Goal: Task Accomplishment & Management: Manage account settings

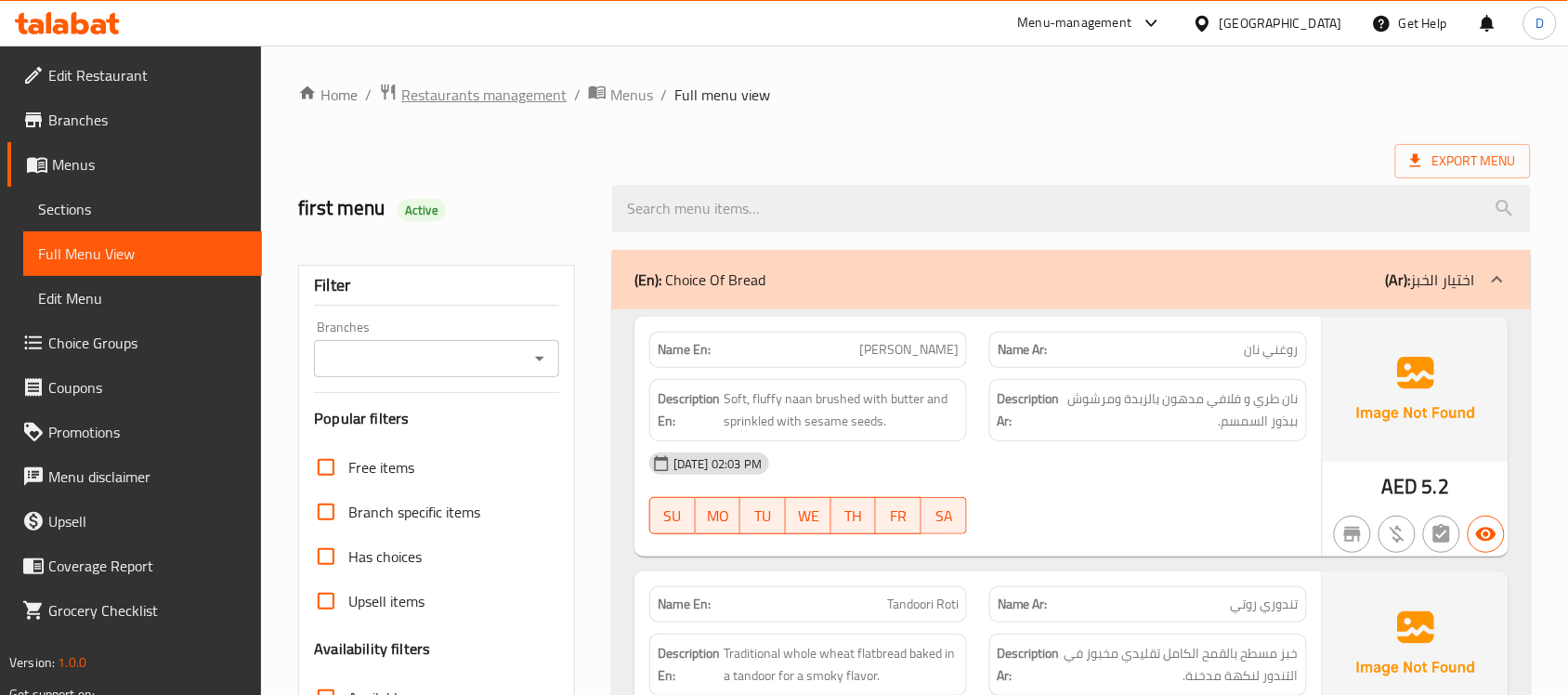
click at [502, 84] on span "Restaurants management" at bounding box center [483, 95] width 165 height 22
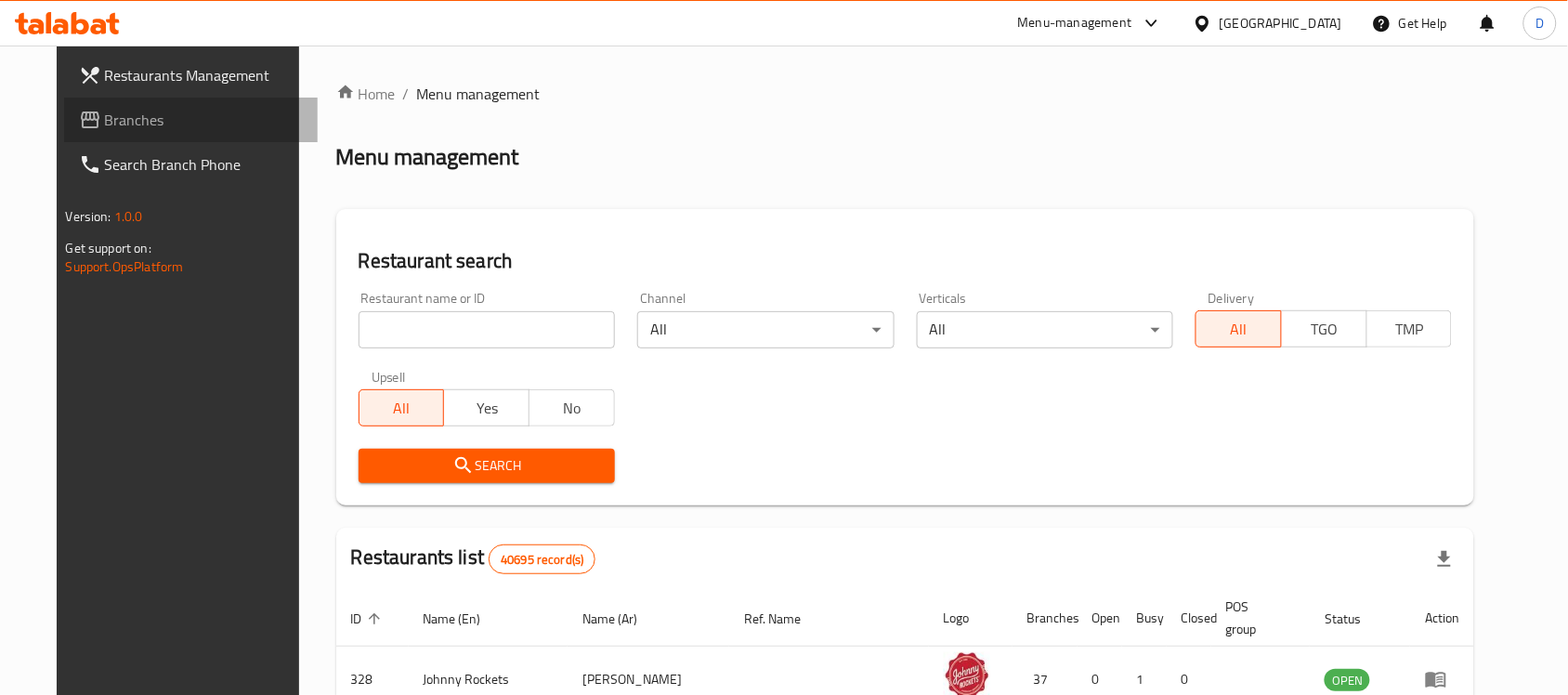
click at [64, 104] on link "Branches" at bounding box center [191, 120] width 254 height 45
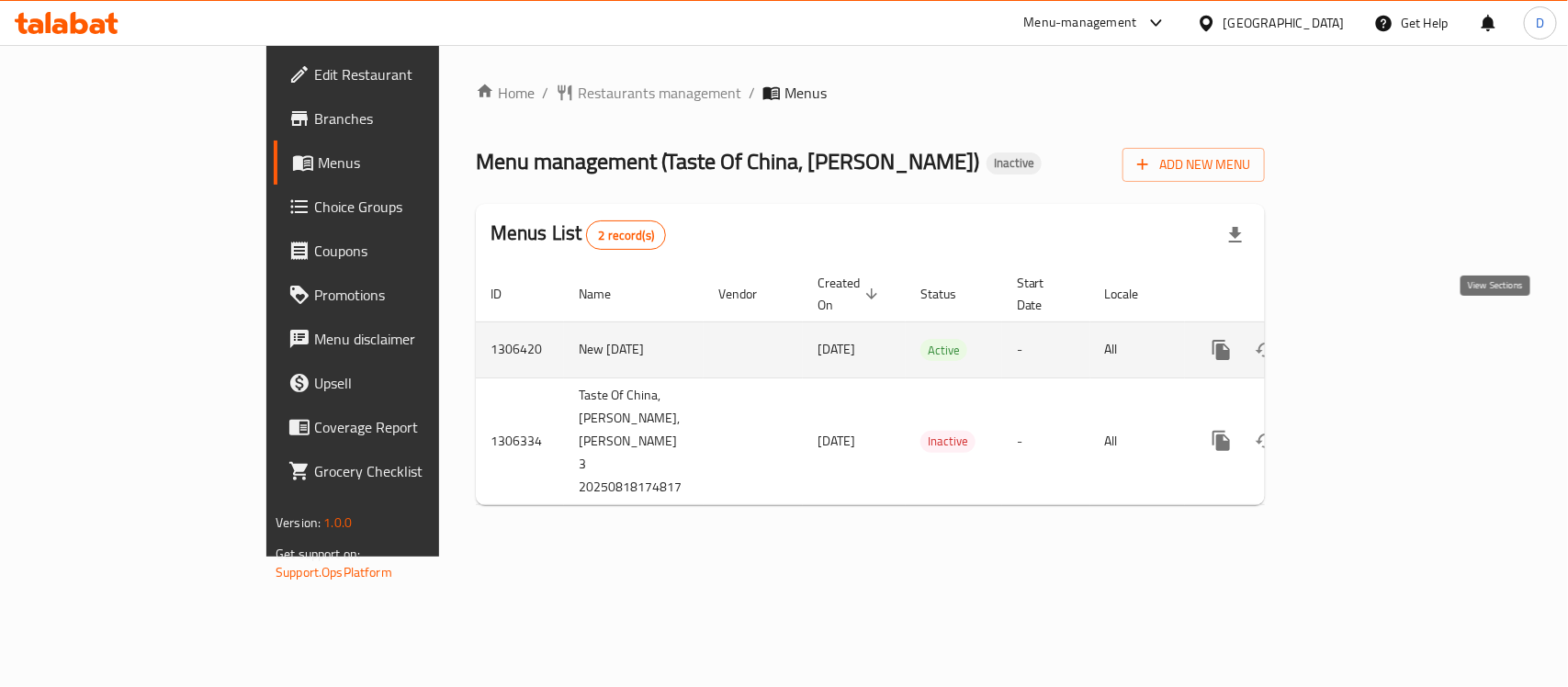
click at [1376, 334] on link "enhanced table" at bounding box center [1354, 350] width 44 height 44
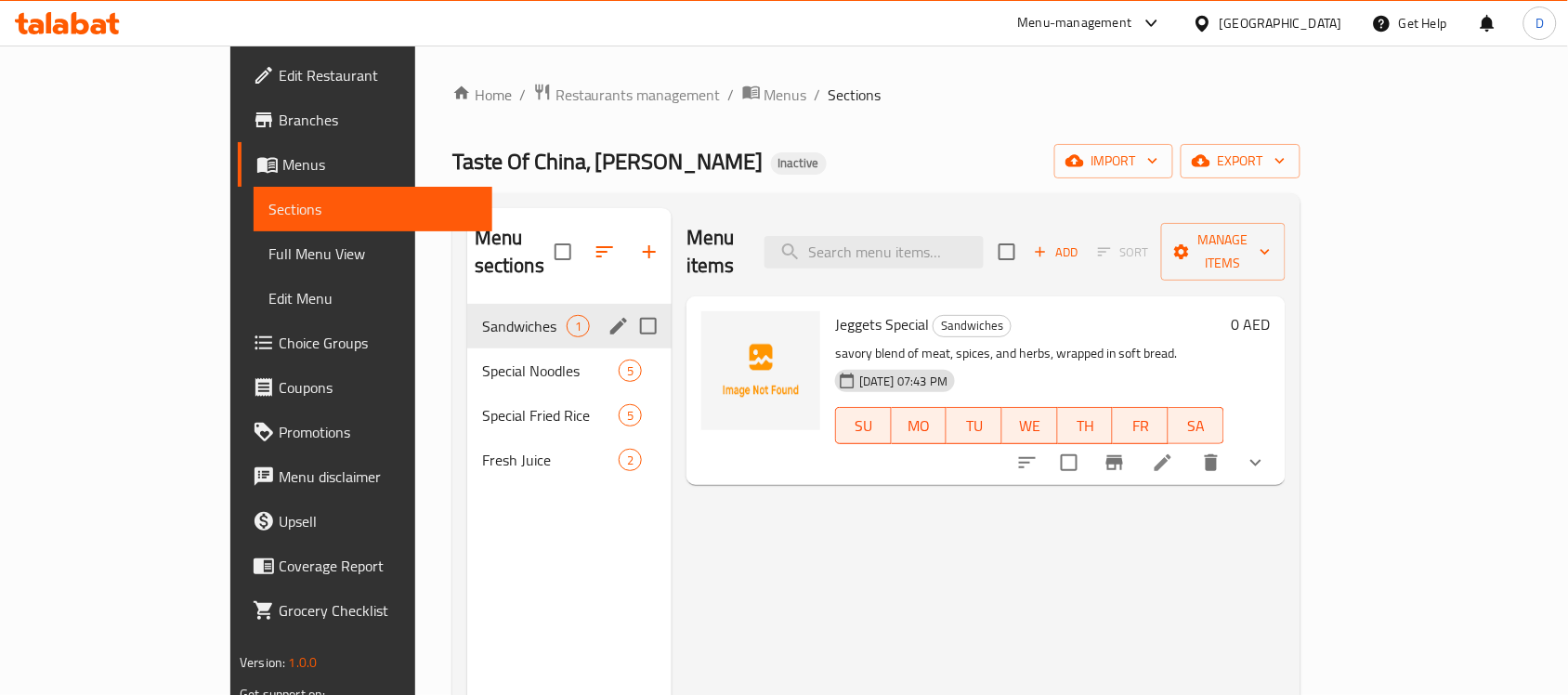
click at [482, 315] on span "Sandwiches" at bounding box center [524, 327] width 85 height 22
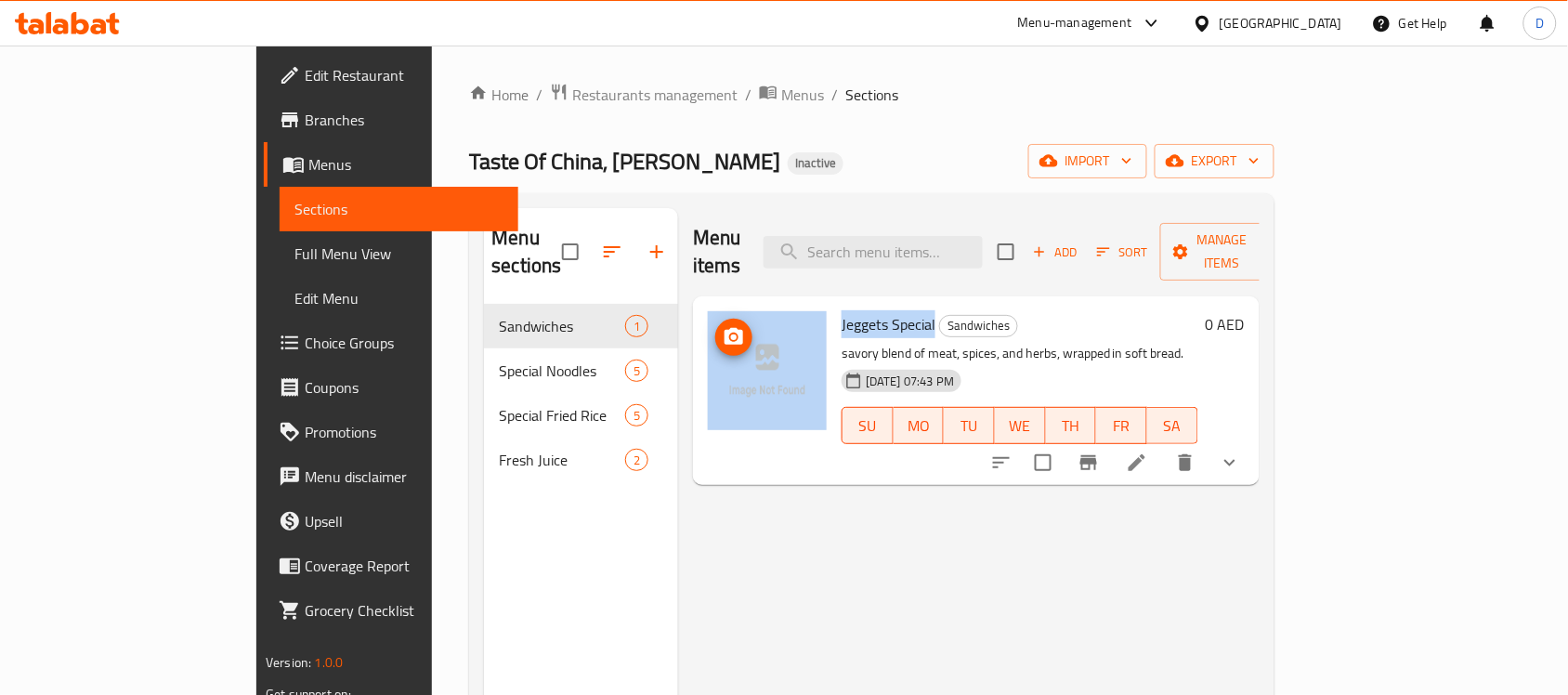
drag, startPoint x: 873, startPoint y: 300, endPoint x: 759, endPoint y: 299, distance: 114.0
click at [759, 304] on div "Jeggets Special Sandwiches savory blend of meat, spices, and herbs, wrapped in …" at bounding box center [976, 391] width 552 height 174
copy div "Jeggets Special"
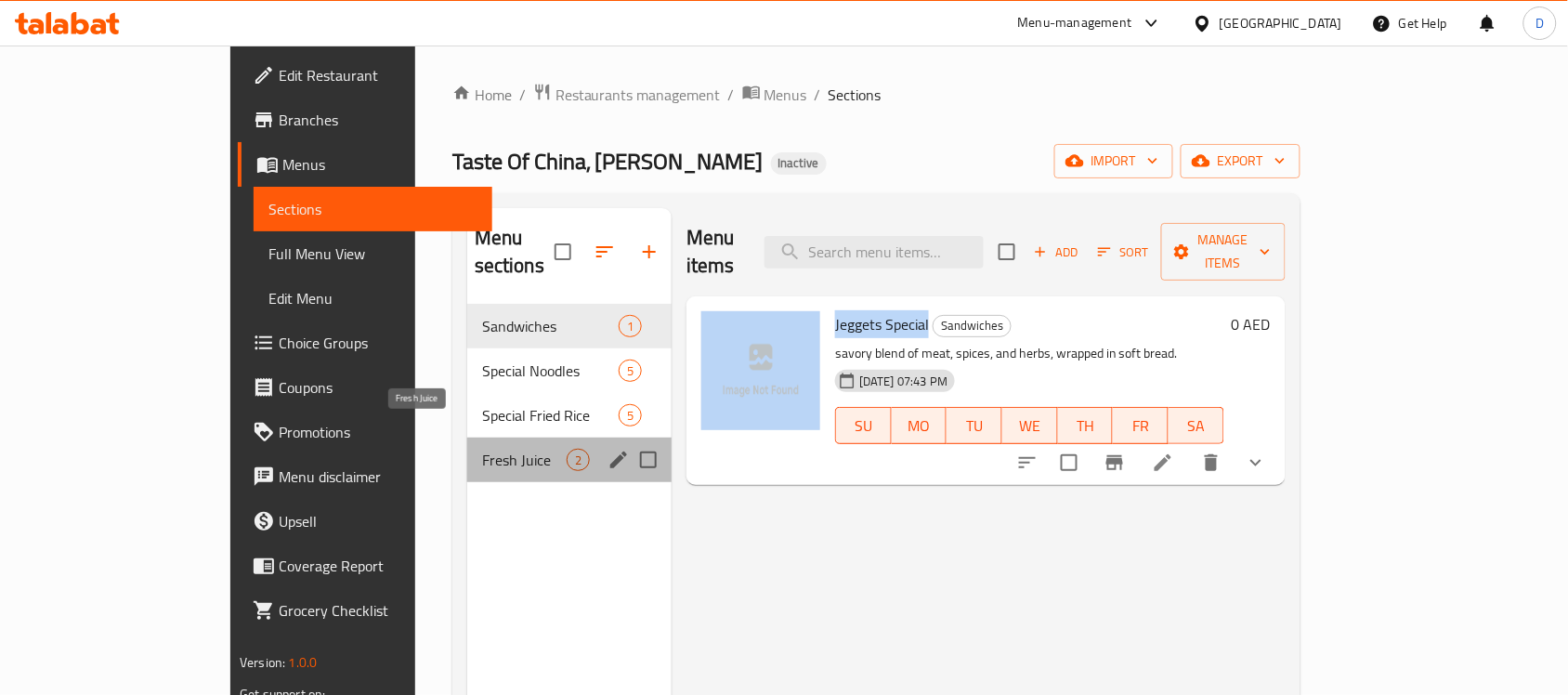
click at [482, 449] on span "Fresh Juice" at bounding box center [524, 460] width 85 height 22
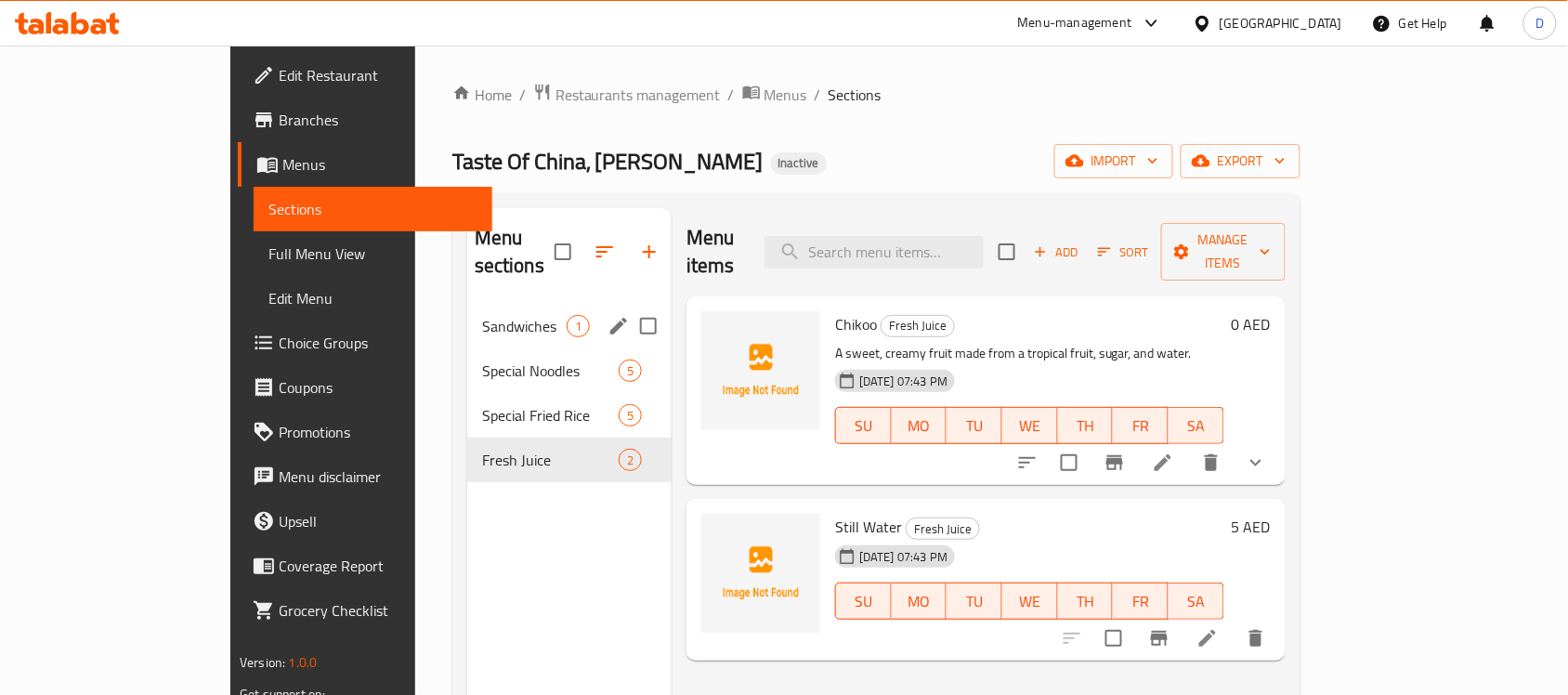
click at [467, 304] on div "Sandwiches 1" at bounding box center [569, 327] width 204 height 45
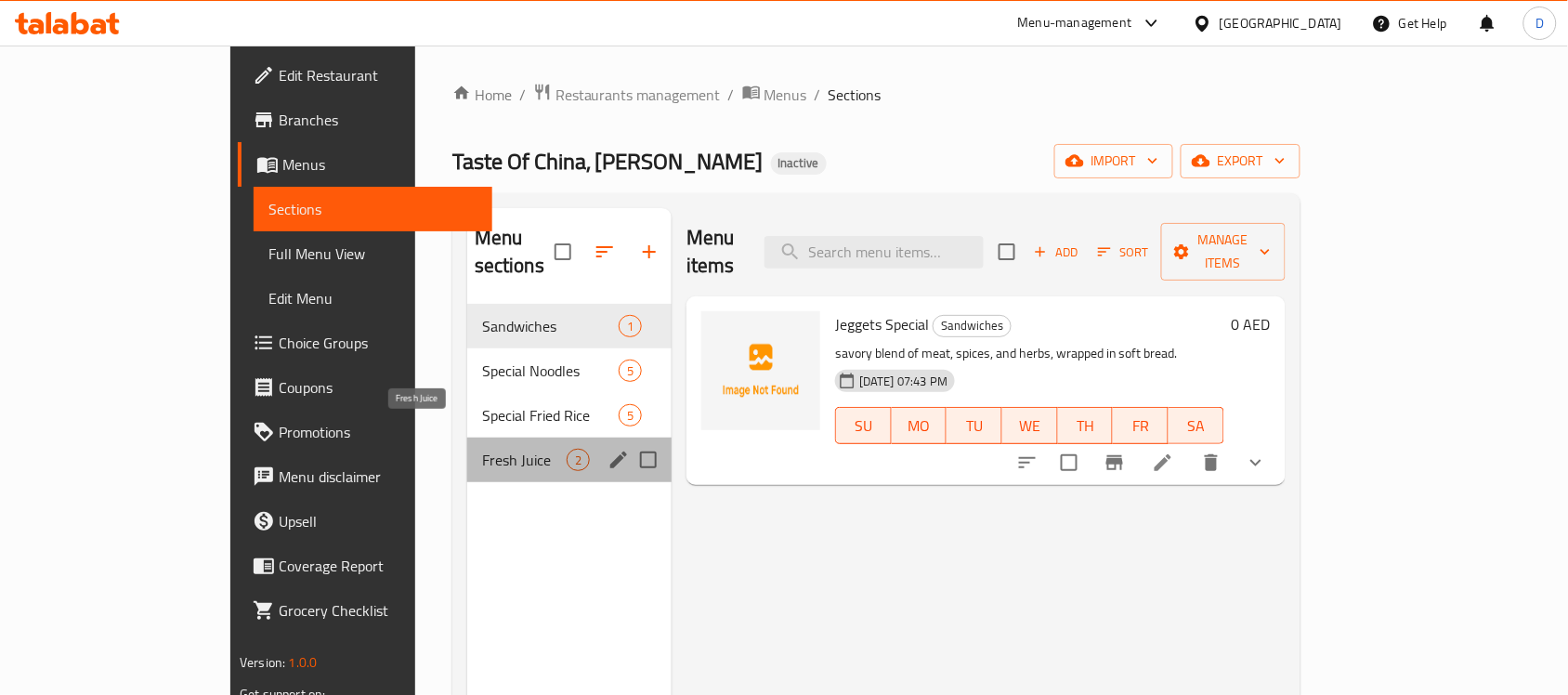
click at [482, 449] on span "Fresh Juice" at bounding box center [524, 460] width 85 height 22
